Goal: Communication & Community: Share content

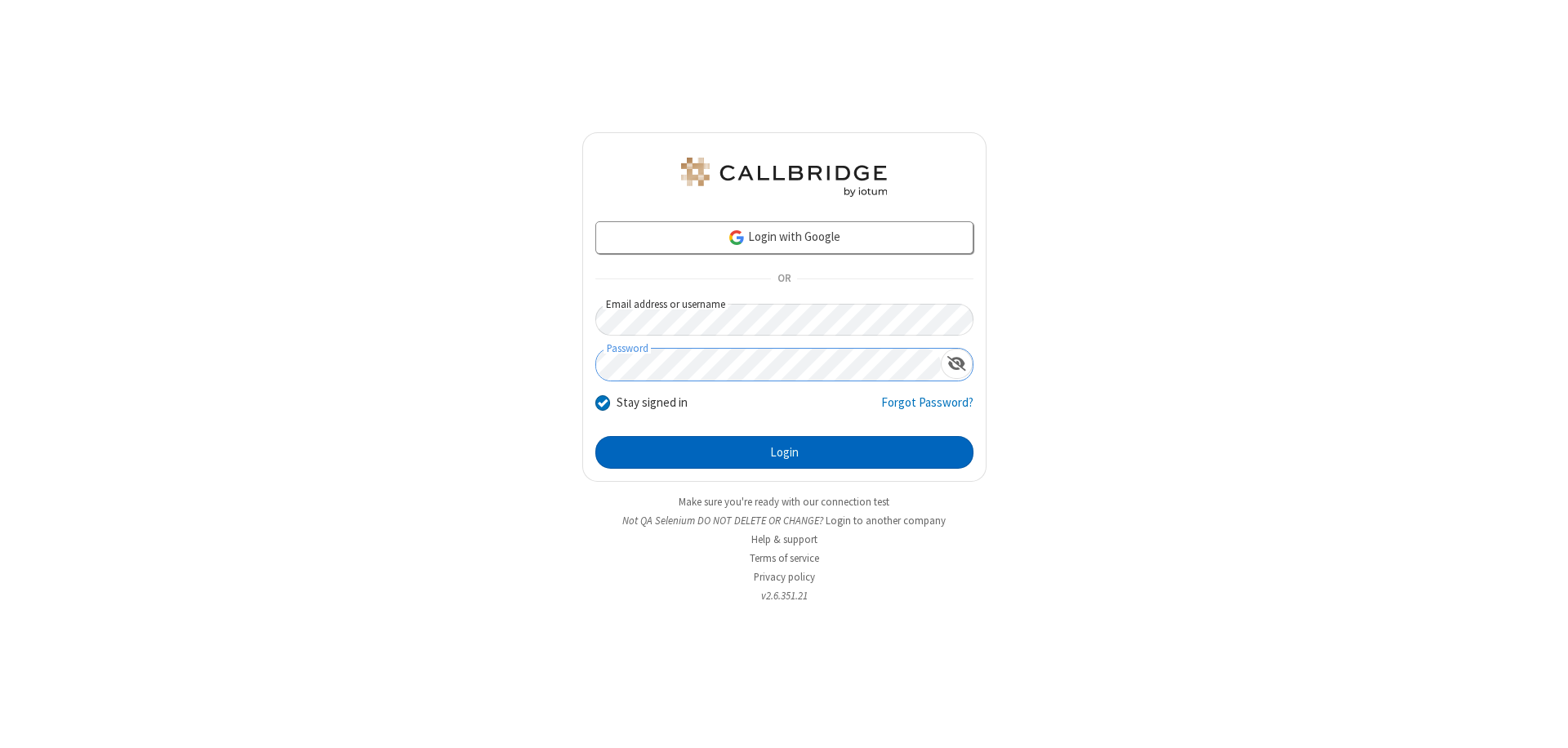
click at [784, 453] on button "Login" at bounding box center [784, 452] width 378 height 33
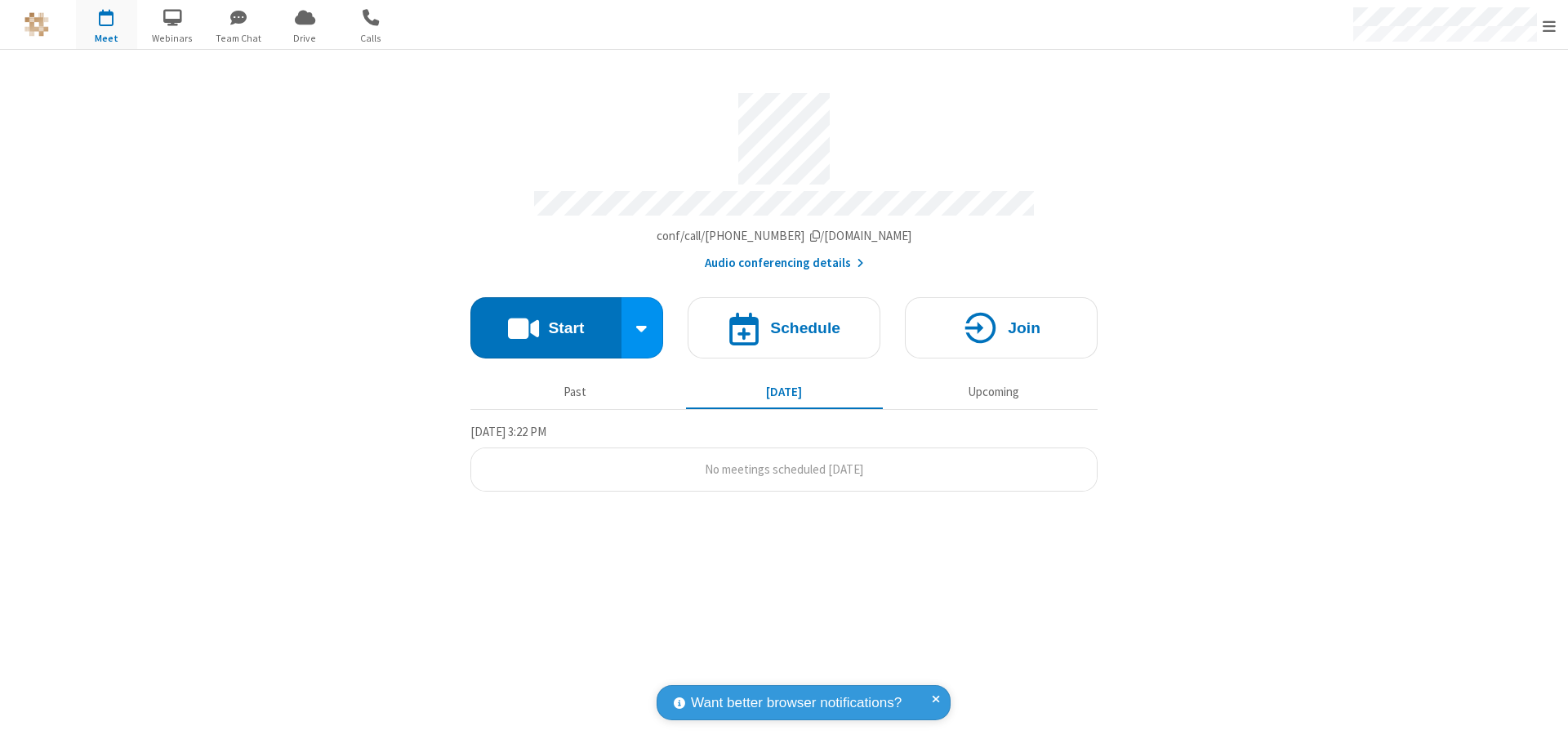
click at [546, 320] on button "Start" at bounding box center [546, 328] width 152 height 61
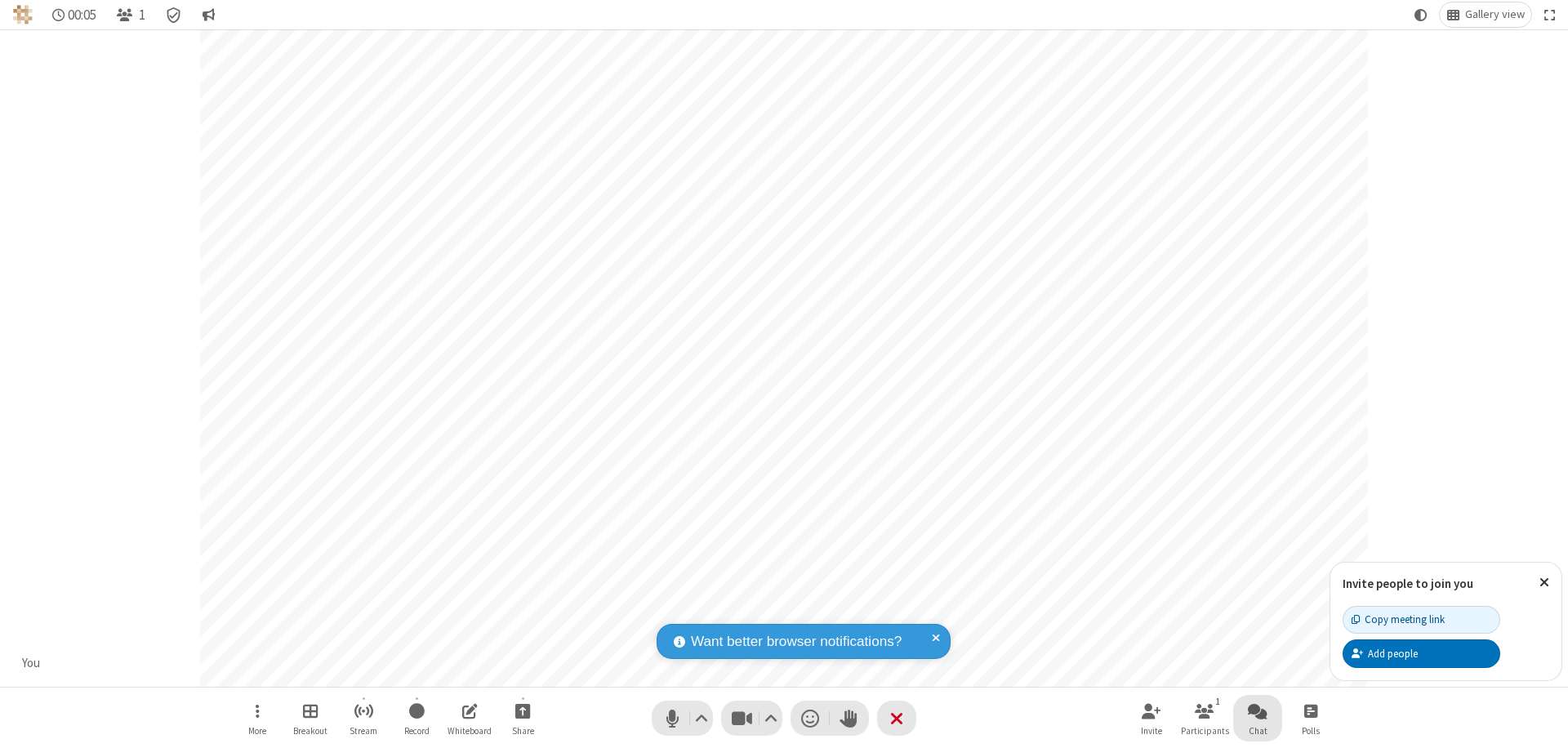
click at [1258, 710] on span "Open chat" at bounding box center [1257, 711] width 20 height 20
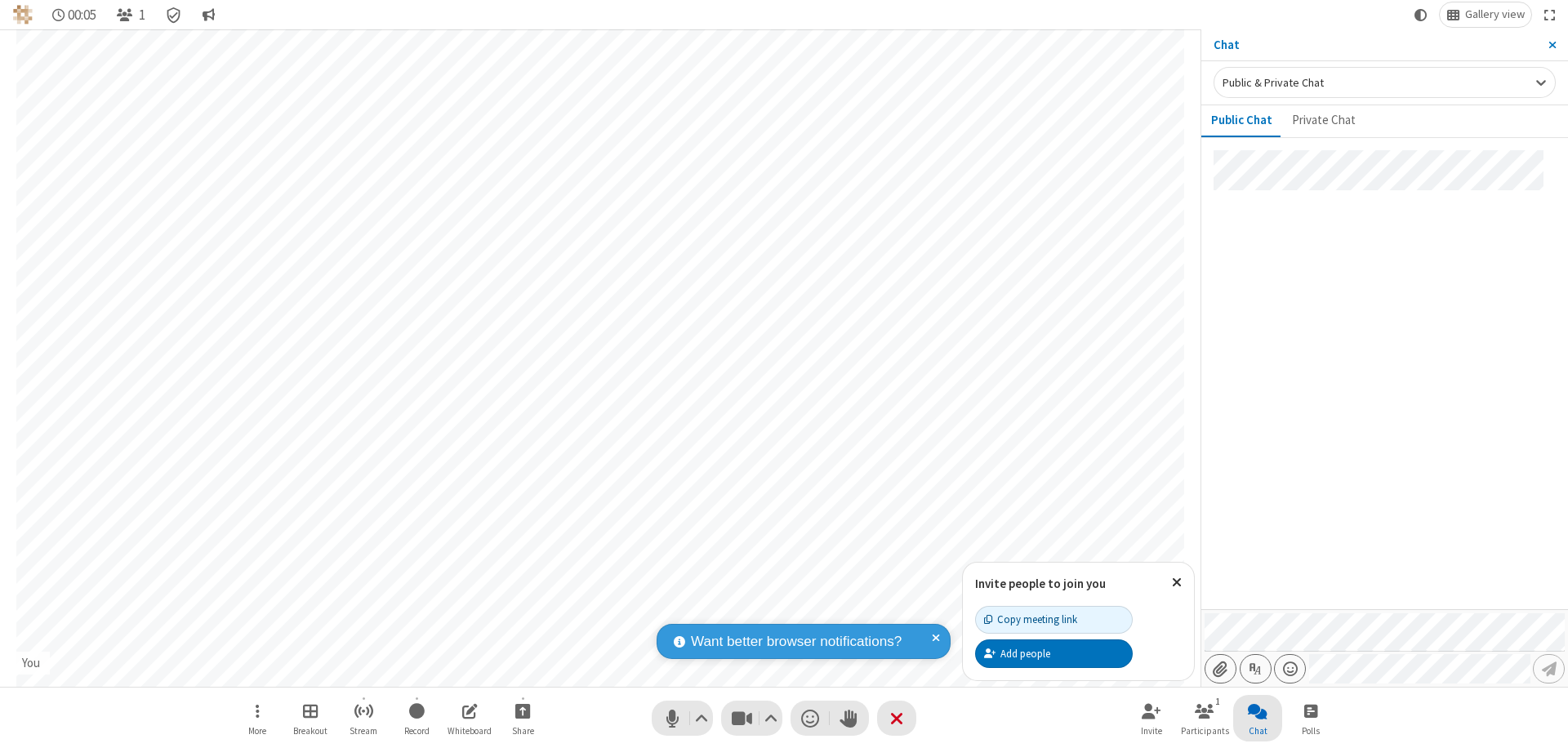
type input "C:\fakepath\doc_test.docx"
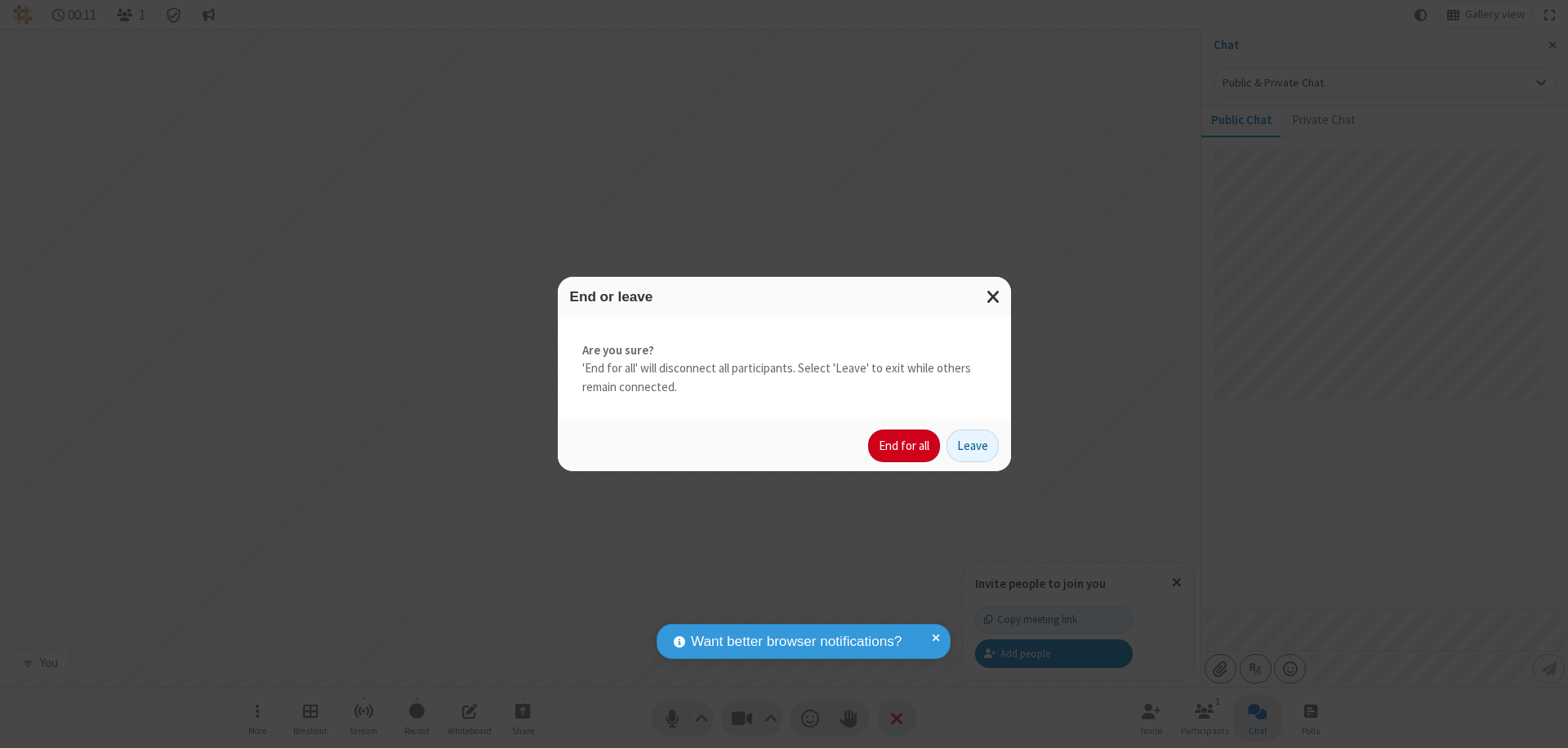
click at [904, 446] on button "End for all" at bounding box center [903, 445] width 72 height 33
